Goal: Find specific page/section: Find specific page/section

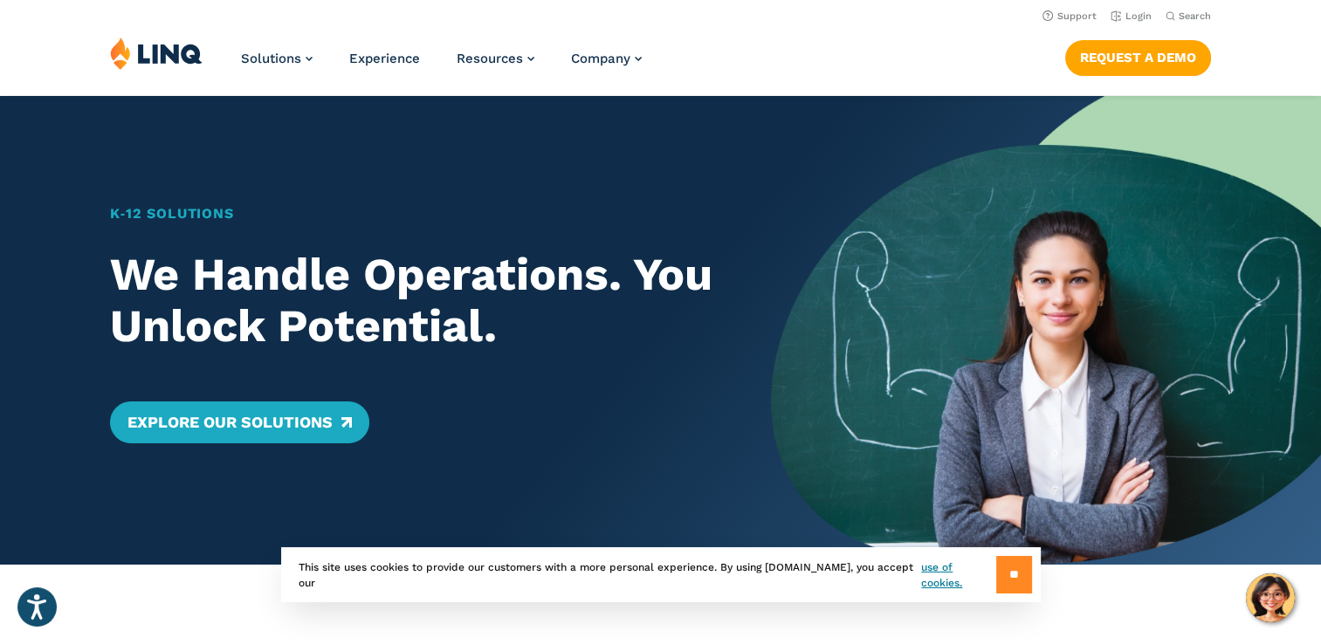
click at [1013, 579] on input "**" at bounding box center [1014, 575] width 36 height 38
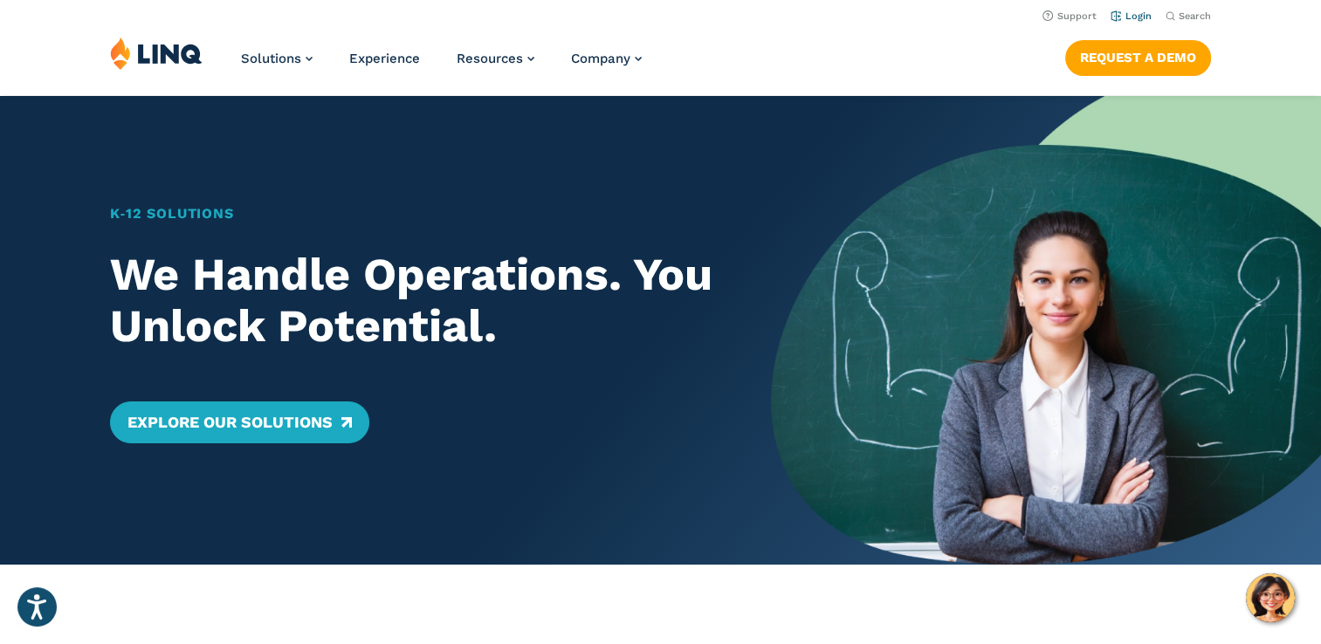
click at [1143, 19] on link "Login" at bounding box center [1131, 15] width 41 height 11
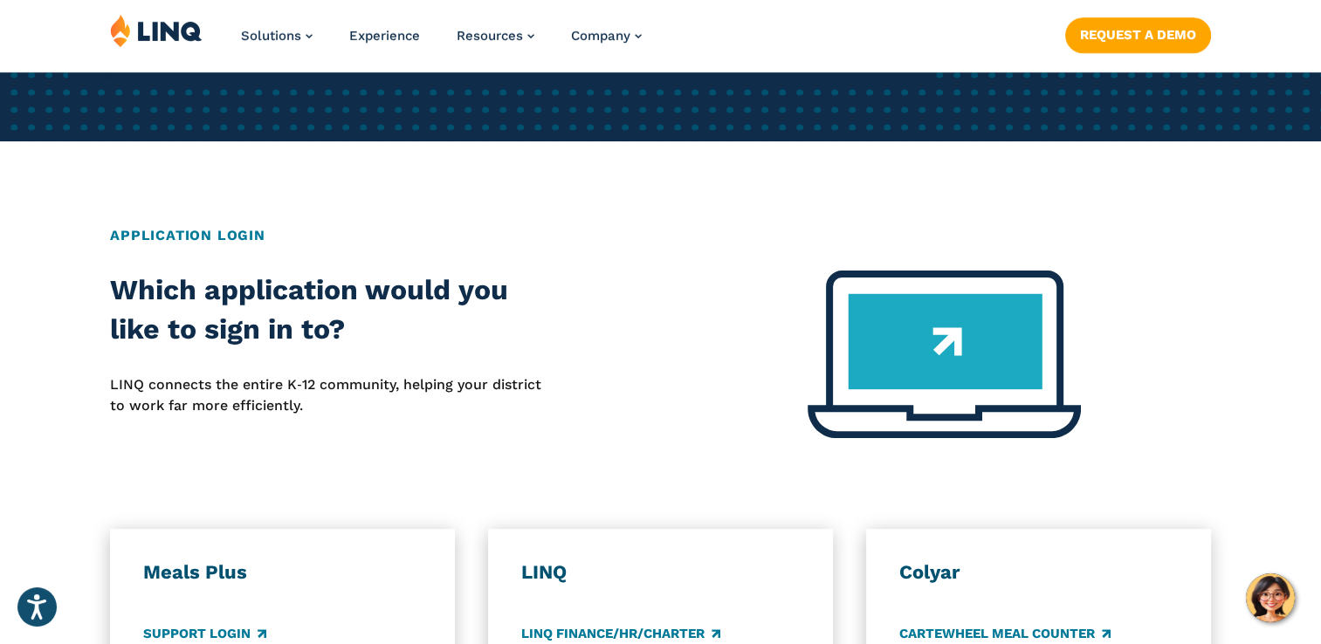
scroll to position [699, 0]
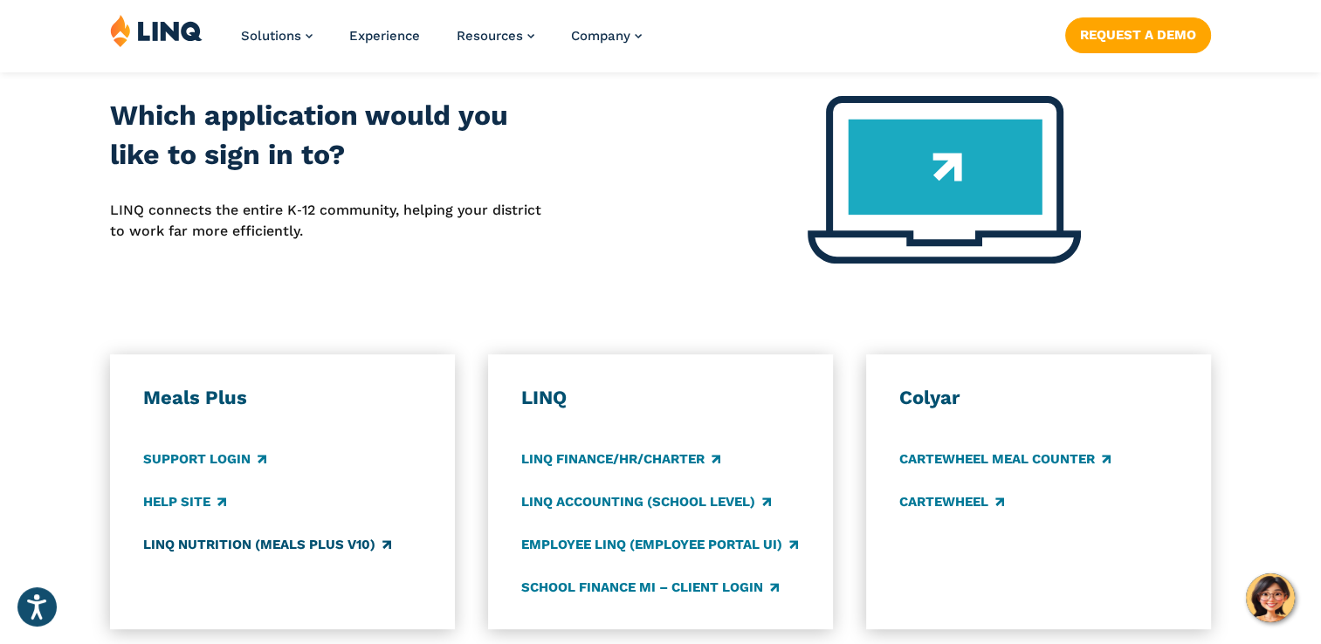
click at [189, 546] on link "LINQ Nutrition (Meals Plus v10)" at bounding box center [267, 544] width 248 height 19
